Goal: Task Accomplishment & Management: Use online tool/utility

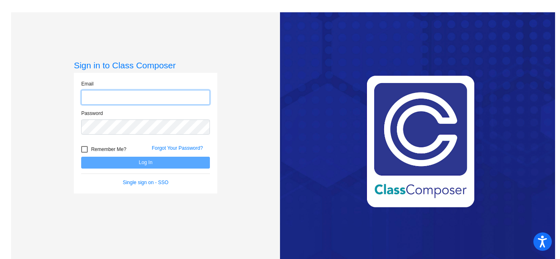
type input "[EMAIL_ADDRESS][DOMAIN_NAME]"
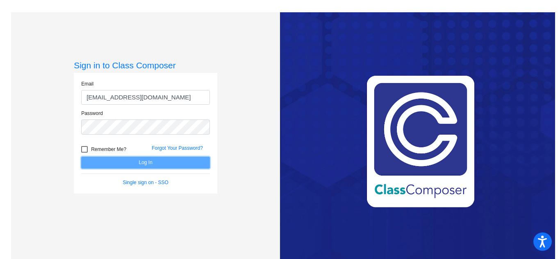
click at [206, 164] on button "Log In" at bounding box center [145, 163] width 129 height 12
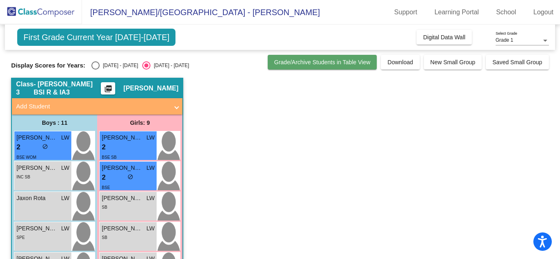
click at [345, 67] on button "Grade/Archive Students in Table View" at bounding box center [322, 62] width 109 height 15
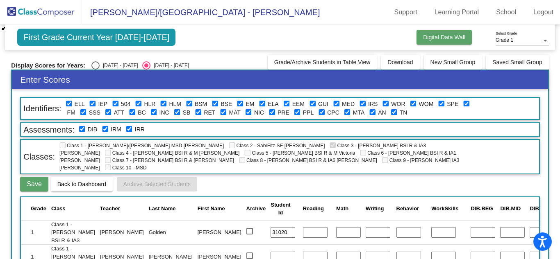
click at [425, 37] on span "Digital Data Wall" at bounding box center [444, 37] width 42 height 7
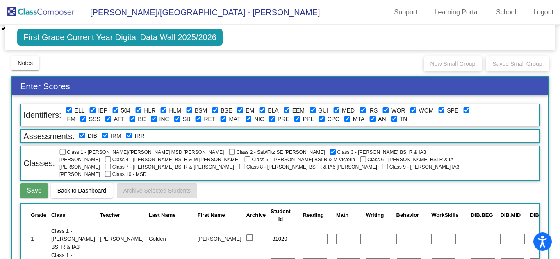
click at [163, 39] on span "First Grade Current Year Digital Data Wall 2025/2026" at bounding box center [119, 37] width 205 height 17
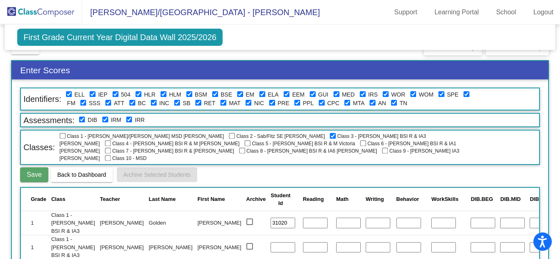
scroll to position [16, 0]
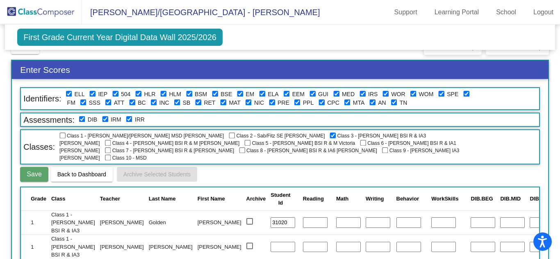
click at [88, 171] on span "Back to Dashboard" at bounding box center [81, 174] width 49 height 7
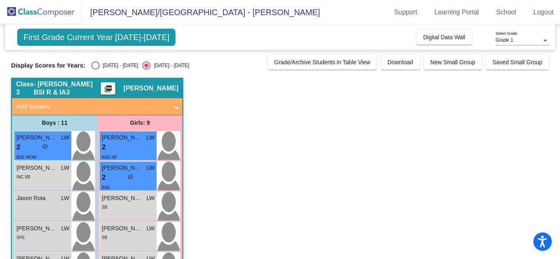
click at [542, 42] on div at bounding box center [544, 41] width 7 height 6
click at [123, 42] on div at bounding box center [280, 129] width 560 height 259
click at [455, 37] on span "Digital Data Wall" at bounding box center [444, 37] width 42 height 7
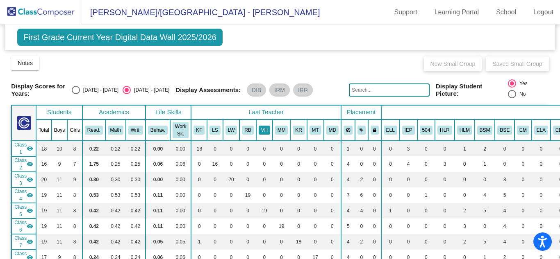
click at [261, 126] on button "VH" at bounding box center [264, 130] width 11 height 9
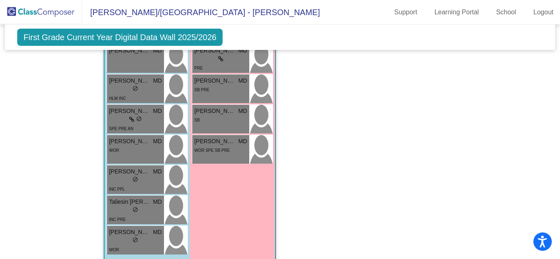
scroll to position [1973, 0]
